Goal: Task Accomplishment & Management: Manage account settings

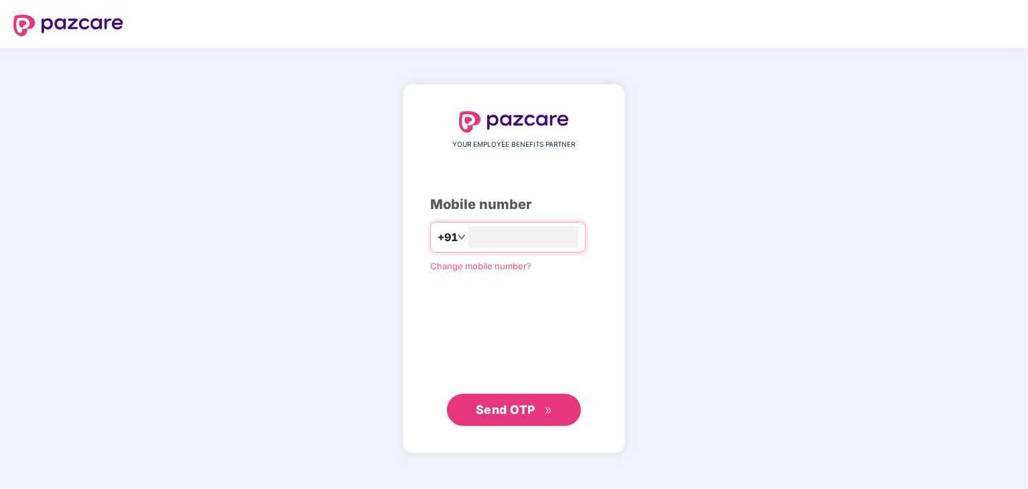
type input "**********"
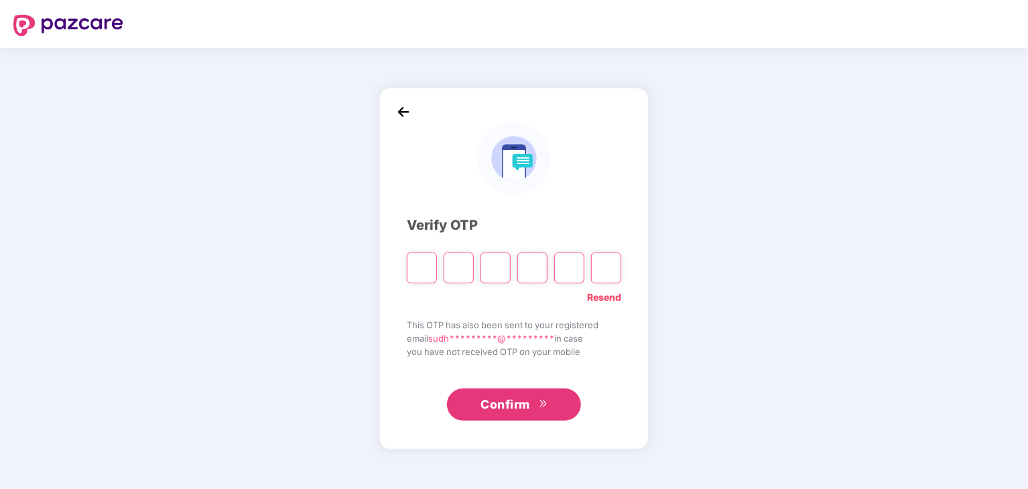
click at [603, 298] on link "Resend" at bounding box center [604, 297] width 34 height 15
click at [418, 265] on input "Please enter verification code. Digit 1" at bounding box center [422, 268] width 30 height 31
type input "*"
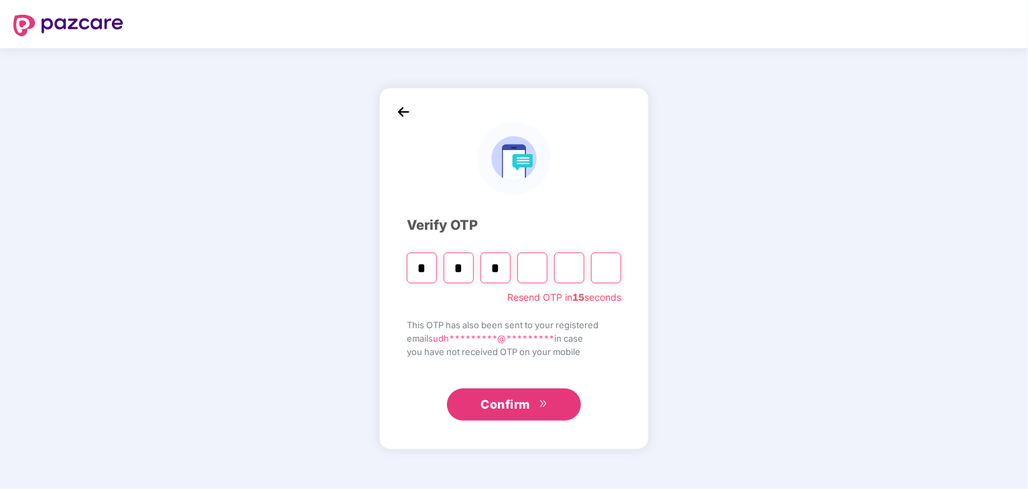
type input "*"
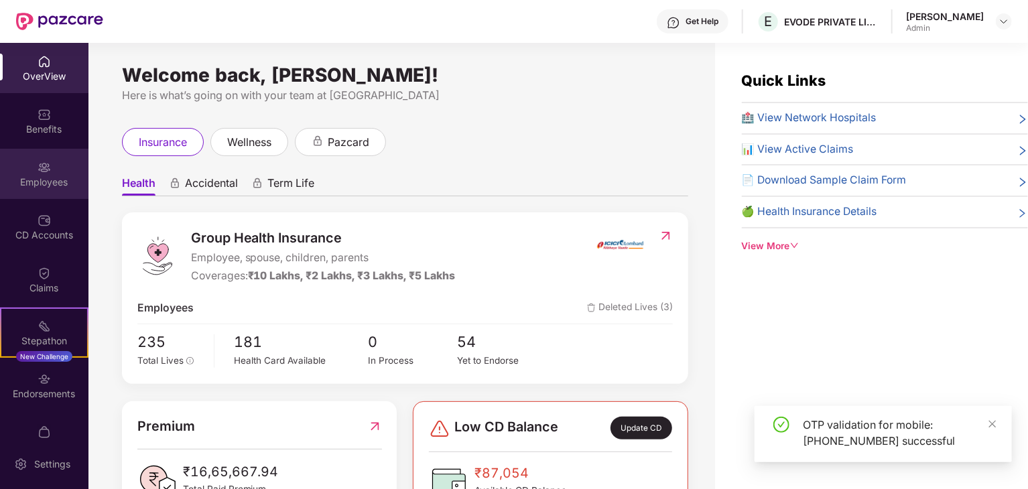
click at [38, 172] on img at bounding box center [44, 167] width 13 height 13
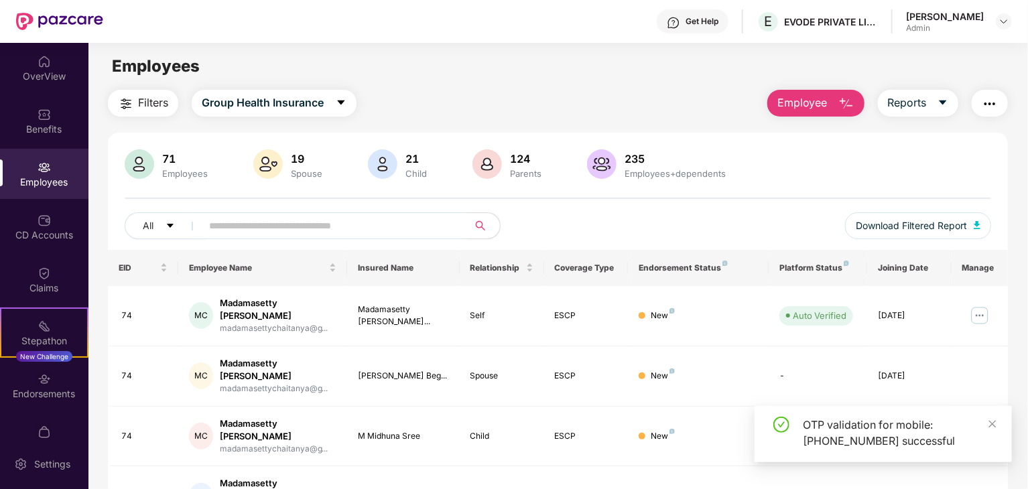
click at [284, 221] on input "text" at bounding box center [329, 226] width 241 height 20
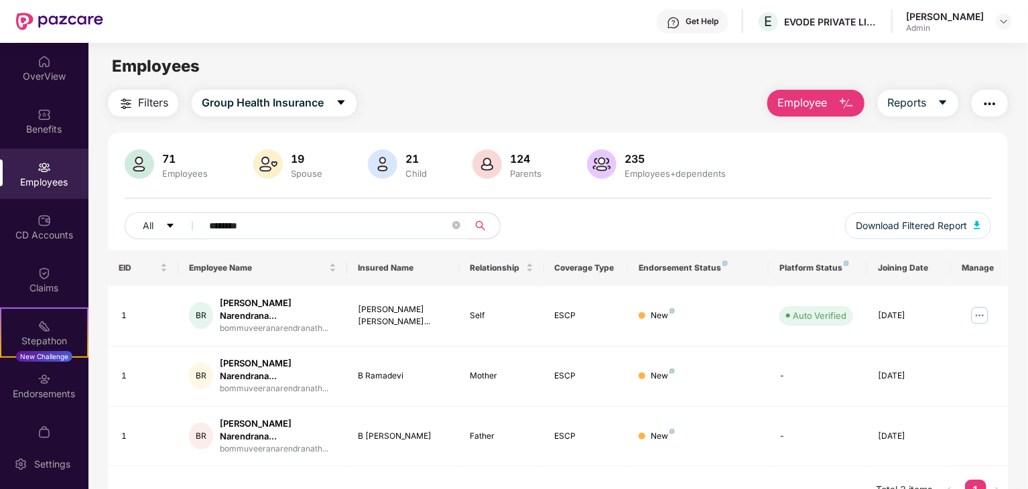
type input "********"
click at [976, 310] on img at bounding box center [979, 315] width 21 height 21
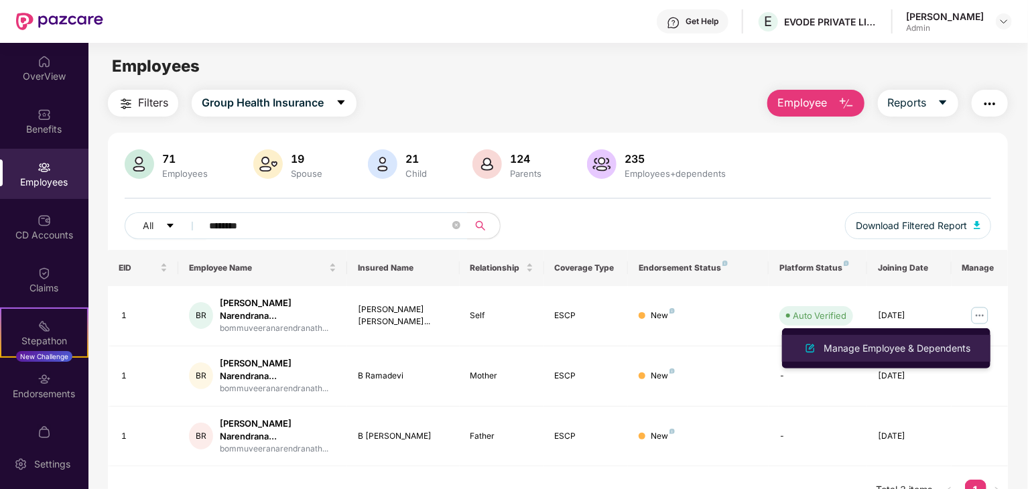
click at [869, 352] on div "Manage Employee & Dependents" at bounding box center [897, 348] width 152 height 15
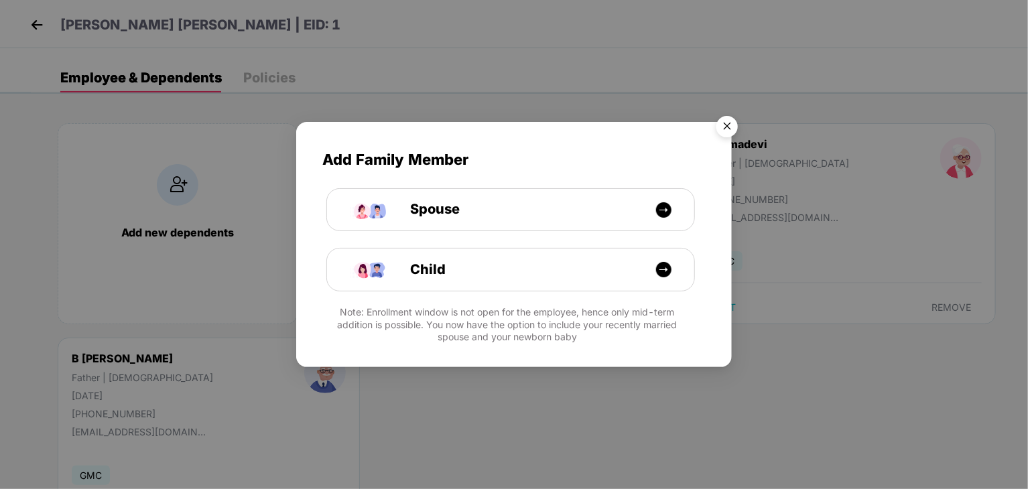
click at [725, 120] on img "Close" at bounding box center [728, 129] width 38 height 38
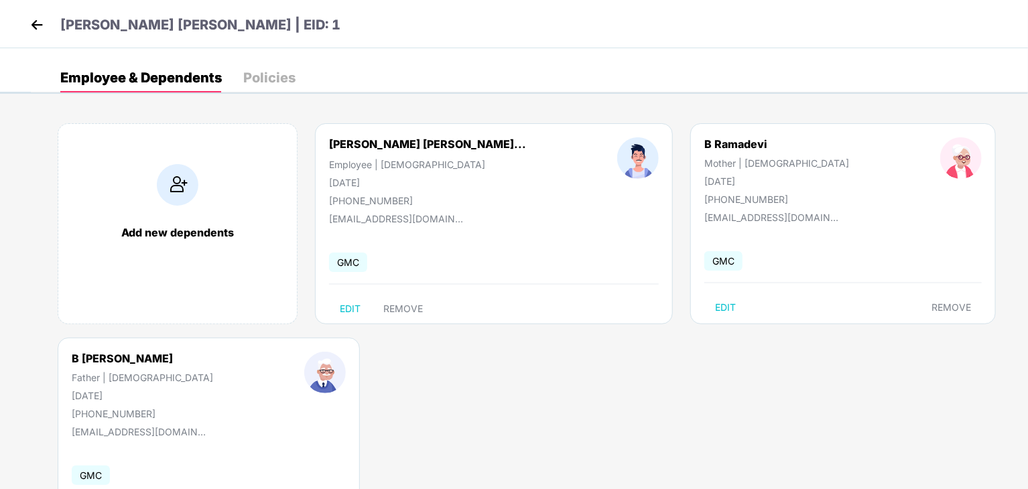
click at [456, 197] on div "[PHONE_NUMBER]" at bounding box center [427, 200] width 197 height 11
click at [269, 71] on div "Policies" at bounding box center [269, 77] width 52 height 13
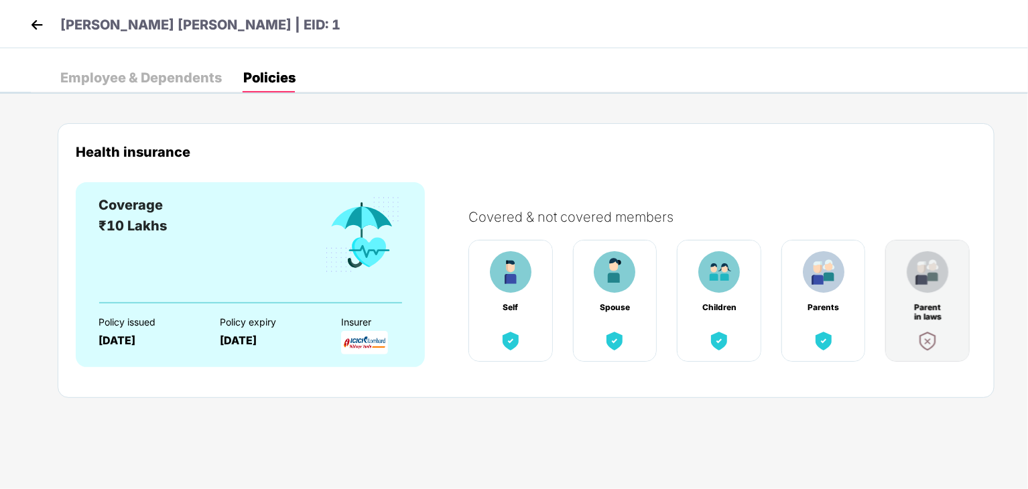
click at [505, 298] on div "Self" at bounding box center [511, 301] width 84 height 122
click at [232, 347] on div "[DATE]" at bounding box center [269, 341] width 98 height 13
click at [972, 170] on div "Health insurance" at bounding box center [526, 163] width 901 height 38
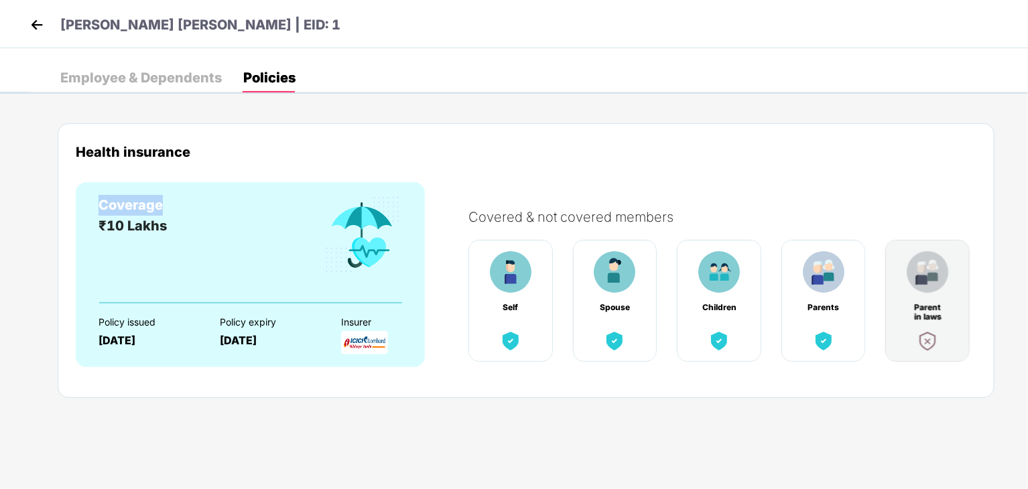
click at [491, 278] on img at bounding box center [511, 272] width 42 height 42
